Goal: Task Accomplishment & Management: Manage account settings

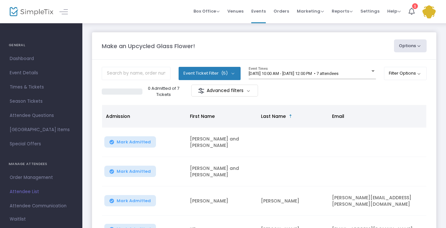
click at [27, 190] on span "Attendee List" at bounding box center [41, 192] width 63 height 8
click at [372, 71] on div at bounding box center [373, 71] width 3 height 2
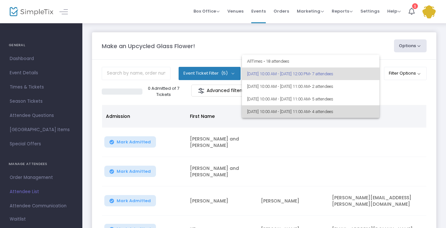
click at [333, 111] on span "• 4 attendees" at bounding box center [322, 111] width 24 height 5
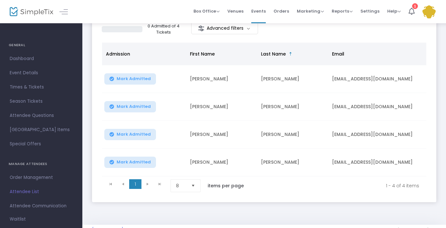
scroll to position [66, 0]
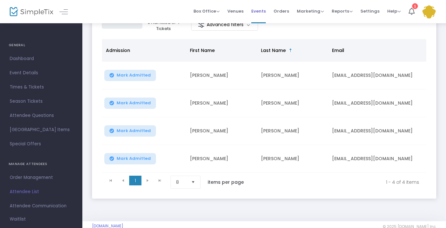
click at [262, 9] on span "Events" at bounding box center [258, 11] width 15 height 16
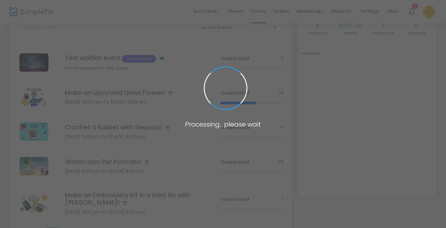
scroll to position [112, 0]
